Goal: Task Accomplishment & Management: Manage account settings

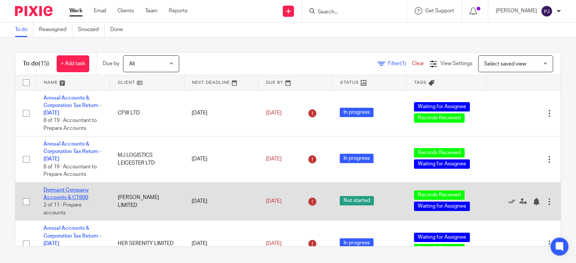
click at [54, 193] on link "Dormant Company Accounts & CT600" at bounding box center [65, 194] width 45 height 13
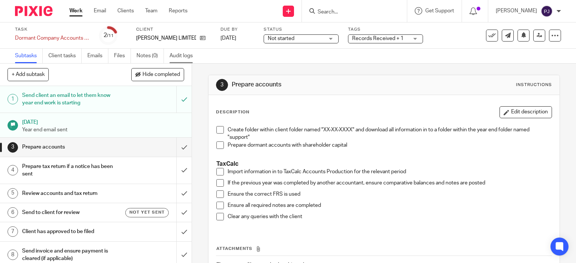
click at [182, 58] on link "Audit logs" at bounding box center [183, 56] width 29 height 15
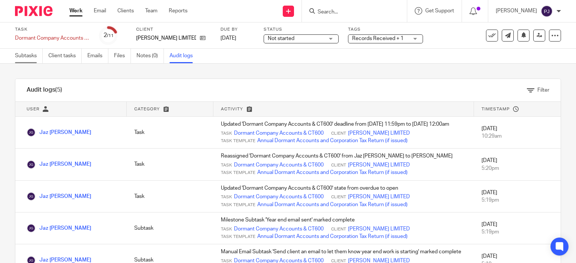
click at [30, 58] on link "Subtasks" at bounding box center [29, 56] width 28 height 15
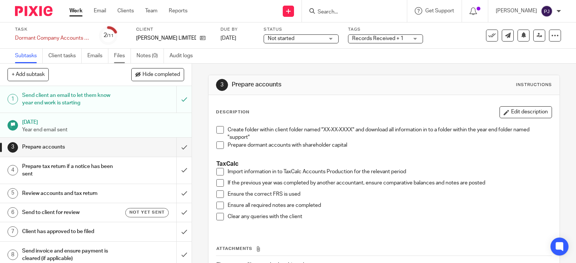
click at [118, 58] on link "Files" at bounding box center [122, 56] width 17 height 15
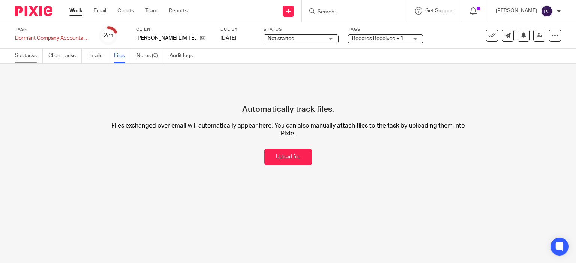
click at [28, 56] on link "Subtasks" at bounding box center [29, 56] width 28 height 15
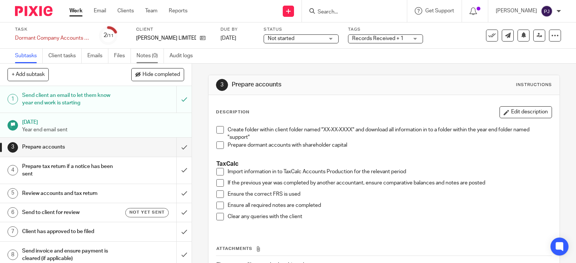
click at [151, 56] on link "Notes (0)" at bounding box center [149, 56] width 27 height 15
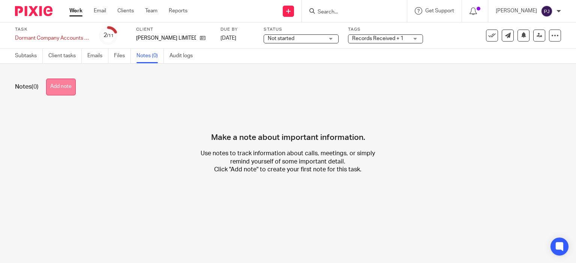
click at [65, 89] on button "Add note" at bounding box center [61, 87] width 30 height 17
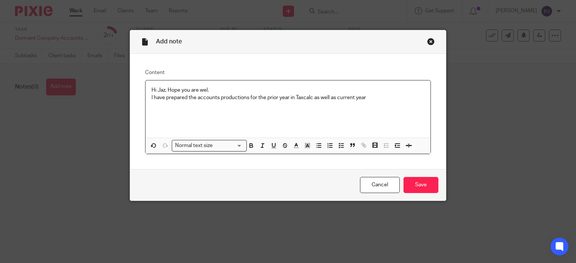
click at [286, 99] on p "I have prepared the accounts productions for the prior year in Taxcalc as well …" at bounding box center [287, 97] width 273 height 7
click at [164, 111] on div "Hi Jaz, Hope you are wel. I have prepared the accounts productions for the prio…" at bounding box center [287, 109] width 285 height 57
click at [145, 97] on div "Hi Jaz, Hope you are wel. I have prepared the accounts productions for the prio…" at bounding box center [287, 109] width 285 height 57
click at [372, 104] on p "I have completed the dormant accounts for the current year and saved the report…" at bounding box center [287, 101] width 273 height 15
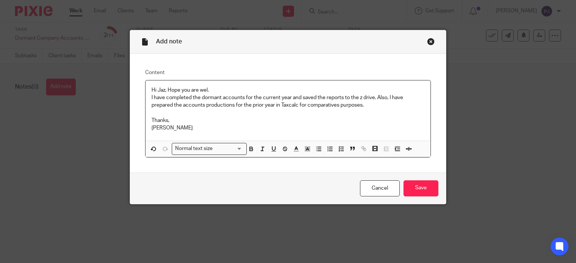
click at [204, 89] on p "Hi Jaz, Hope you are wel." at bounding box center [287, 90] width 273 height 7
click at [414, 191] on input "Save" at bounding box center [420, 189] width 35 height 16
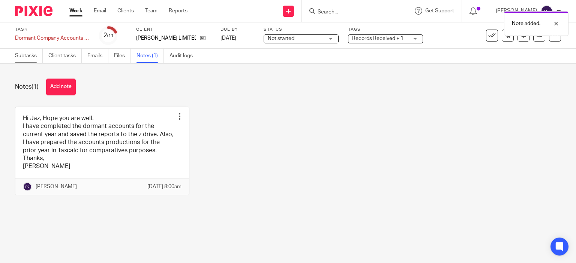
click at [25, 57] on link "Subtasks" at bounding box center [29, 56] width 28 height 15
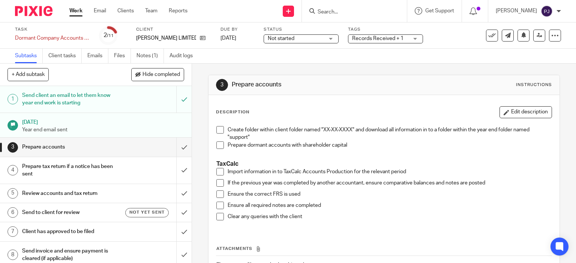
click at [216, 130] on span at bounding box center [219, 129] width 7 height 7
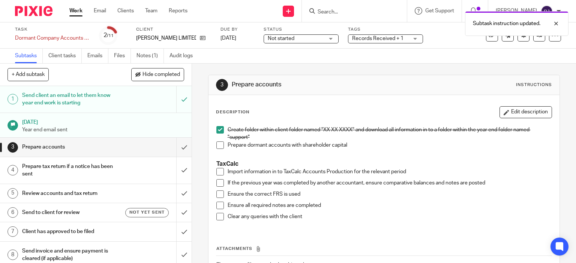
click at [216, 145] on span at bounding box center [219, 145] width 7 height 7
click at [217, 174] on span at bounding box center [219, 171] width 7 height 7
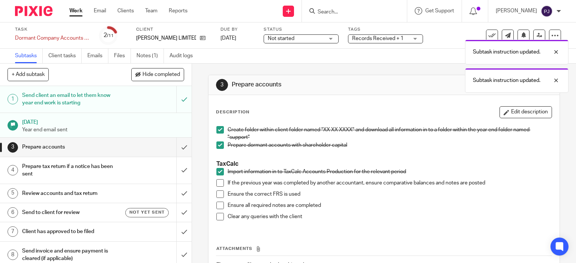
click at [217, 183] on span at bounding box center [219, 183] width 7 height 7
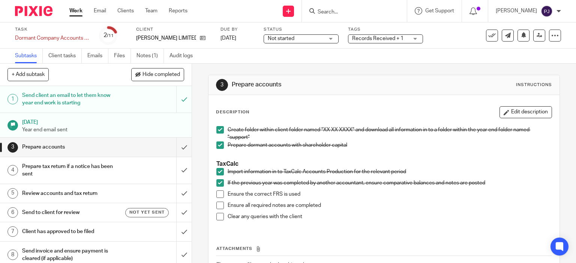
click at [216, 196] on span at bounding box center [219, 194] width 7 height 7
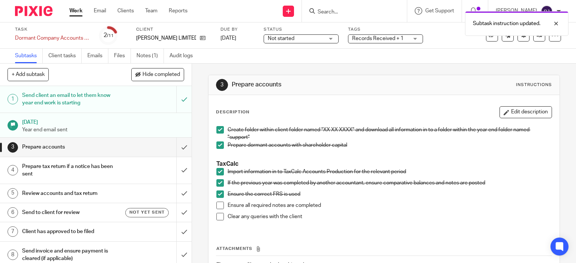
click at [217, 205] on span at bounding box center [219, 205] width 7 height 7
click at [216, 220] on li "Clear any queries with the client" at bounding box center [383, 218] width 335 height 11
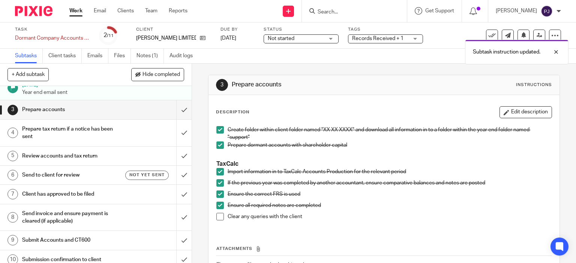
scroll to position [70, 0]
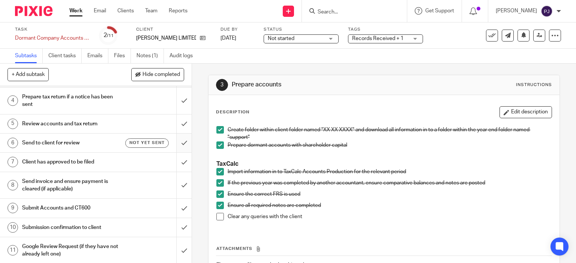
click at [172, 148] on input "submit" at bounding box center [96, 143] width 192 height 19
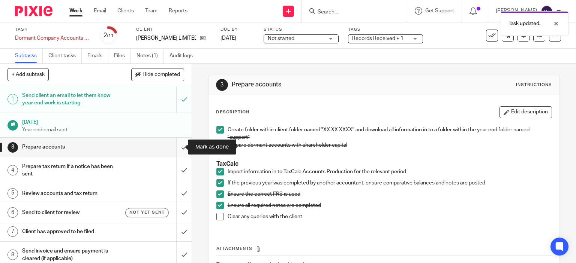
click at [175, 147] on input "submit" at bounding box center [96, 147] width 192 height 19
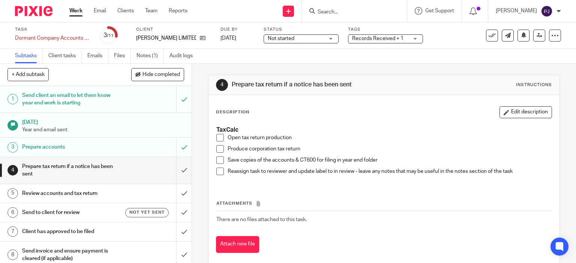
click at [217, 138] on span at bounding box center [219, 137] width 7 height 7
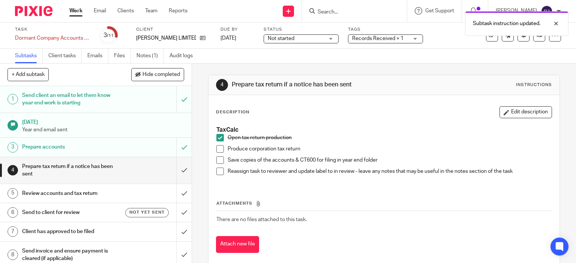
click at [217, 148] on span at bounding box center [219, 148] width 7 height 7
click at [216, 160] on span at bounding box center [219, 160] width 7 height 7
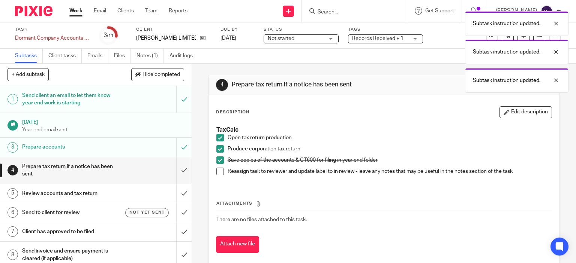
click at [216, 172] on span at bounding box center [219, 171] width 7 height 7
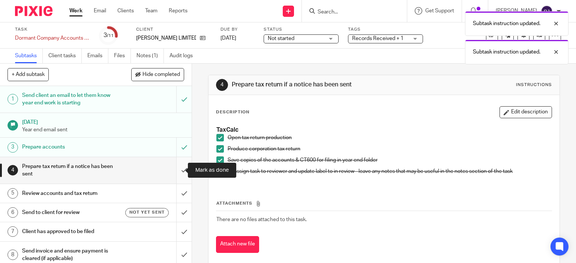
click at [174, 169] on input "submit" at bounding box center [96, 170] width 192 height 27
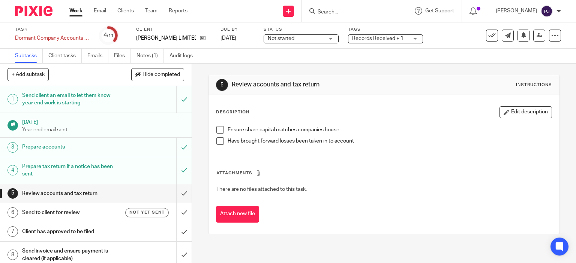
click at [367, 35] on span "Records Received + 1" at bounding box center [380, 39] width 56 height 8
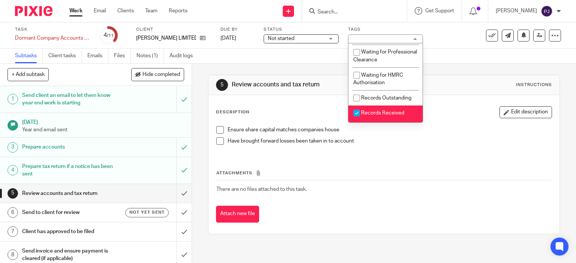
scroll to position [150, 0]
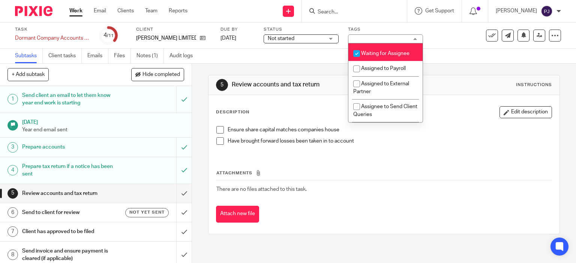
click at [366, 41] on span "Records Received" at bounding box center [382, 38] width 43 height 5
click at [368, 41] on span "Records Received" at bounding box center [382, 38] width 43 height 5
checkbox input "true"
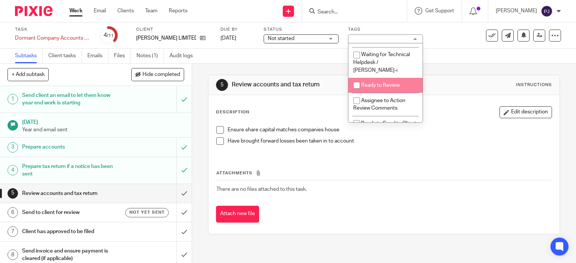
scroll to position [262, 0]
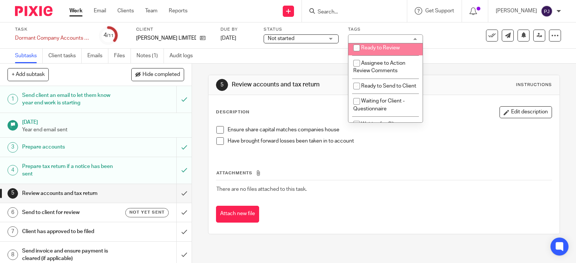
click at [371, 55] on li "Ready to Review" at bounding box center [385, 47] width 74 height 15
checkbox input "true"
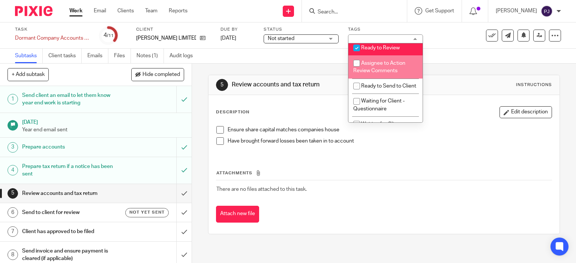
click at [333, 61] on div "Subtasks Client tasks Emails Files Notes (1) Audit logs" at bounding box center [288, 56] width 576 height 15
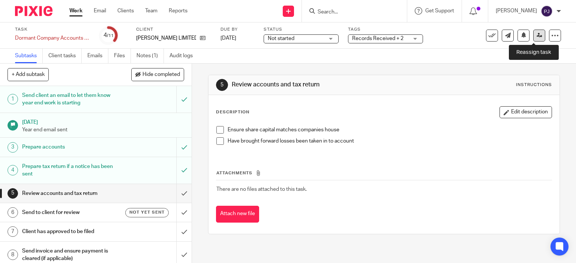
click at [533, 35] on link at bounding box center [539, 36] width 12 height 12
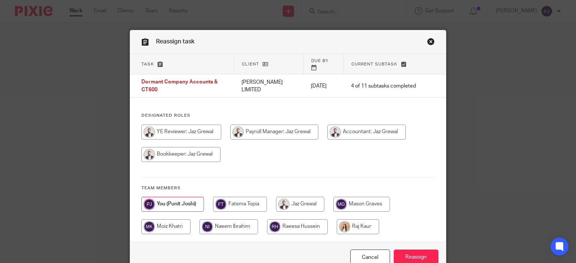
click at [327, 140] on input "radio" at bounding box center [366, 132] width 78 height 15
radio input "true"
click at [399, 250] on input "Reassign" at bounding box center [415, 258] width 45 height 16
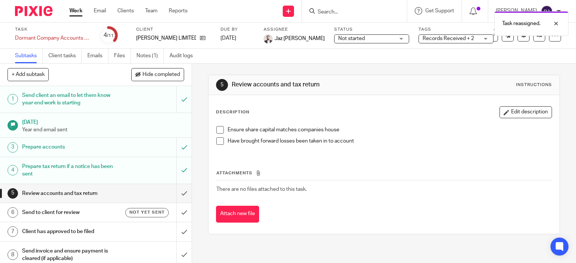
click at [79, 12] on link "Work" at bounding box center [75, 10] width 13 height 7
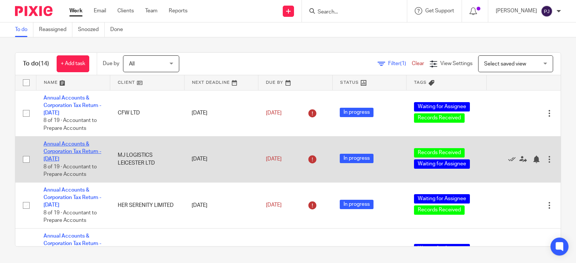
click at [67, 150] on link "Annual Accounts & Corporation Tax Return - [DATE]" at bounding box center [72, 152] width 58 height 21
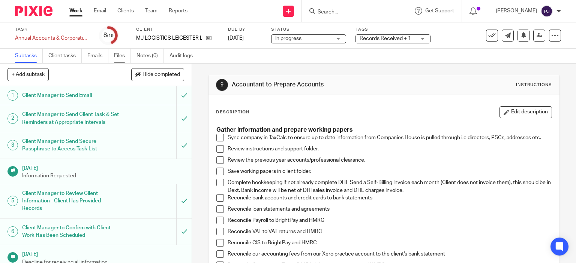
click at [120, 55] on link "Files" at bounding box center [122, 56] width 17 height 15
